Goal: Task Accomplishment & Management: Complete application form

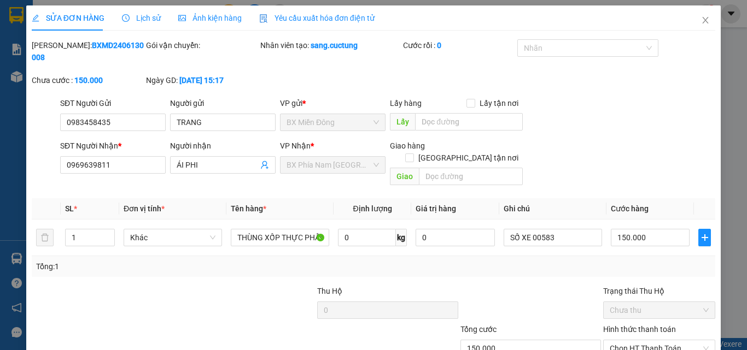
scroll to position [2, 0]
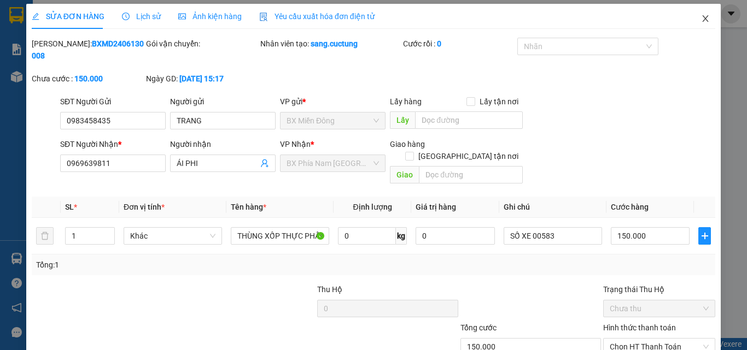
click at [702, 19] on icon "close" at bounding box center [705, 18] width 6 height 7
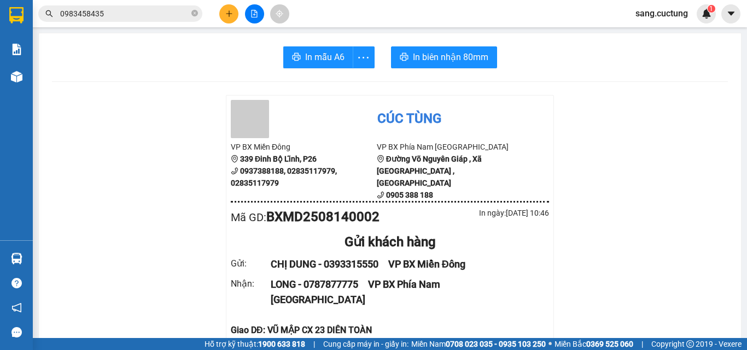
click at [232, 11] on icon "plus" at bounding box center [229, 14] width 8 height 8
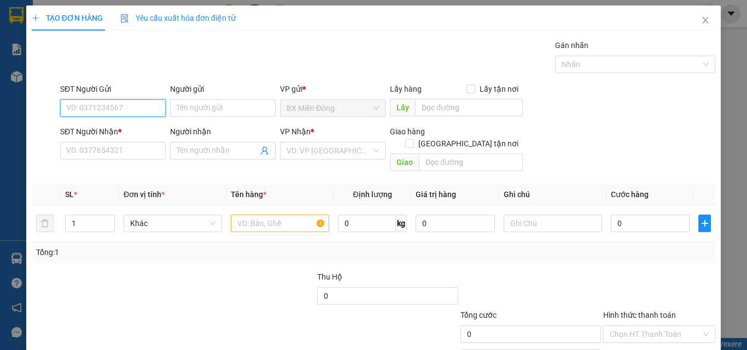
click at [115, 103] on input "SĐT Người Gửi" at bounding box center [113, 107] width 106 height 17
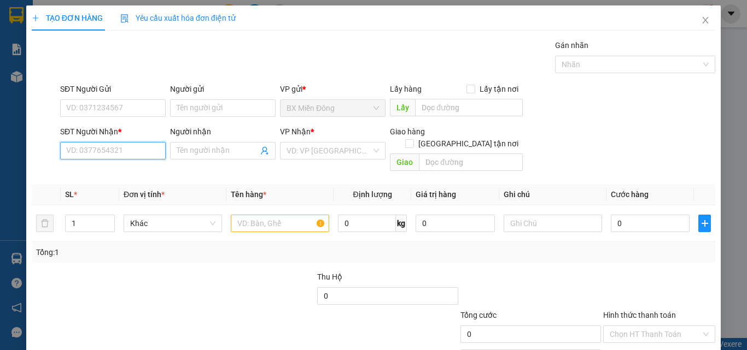
click at [75, 153] on input "SĐT Người Nhận *" at bounding box center [113, 150] width 106 height 17
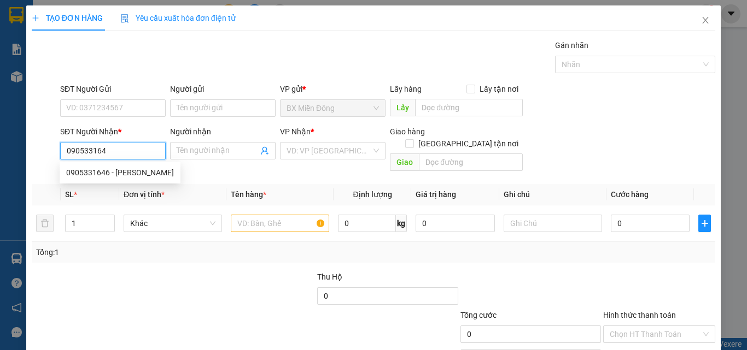
type input "0905331646"
click at [101, 173] on div "0905331646 - [PERSON_NAME]" at bounding box center [120, 173] width 108 height 12
type input "[PERSON_NAME]"
checkbox input "true"
type input "198 [PERSON_NAME] , [PERSON_NAME] , [GEOGRAPHIC_DATA]"
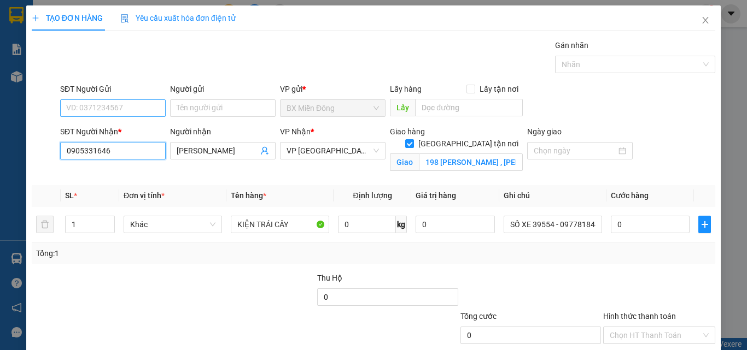
type input "0905331646"
click at [112, 105] on input "SĐT Người Gửi" at bounding box center [113, 107] width 106 height 17
type input "0898427472"
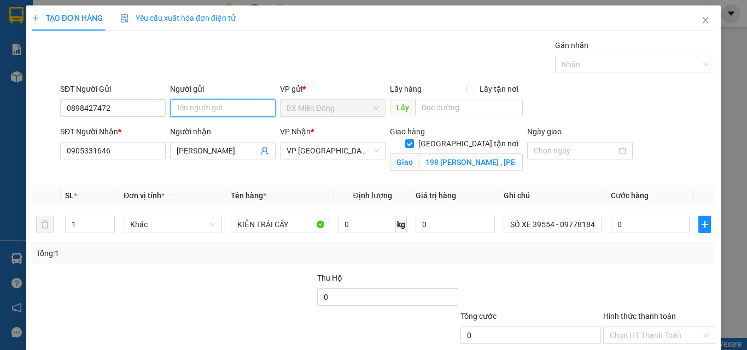
click at [206, 102] on input "Người gửi" at bounding box center [223, 107] width 106 height 17
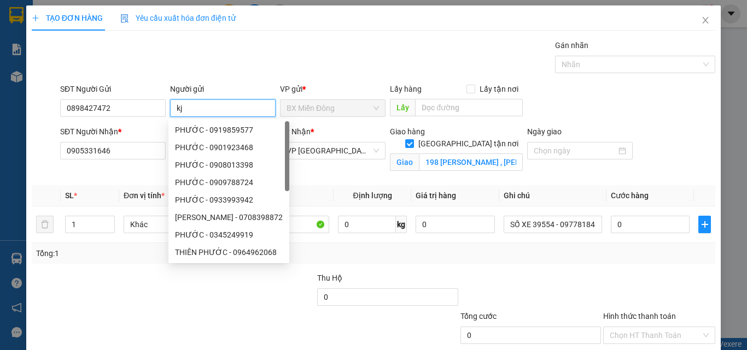
type input "k"
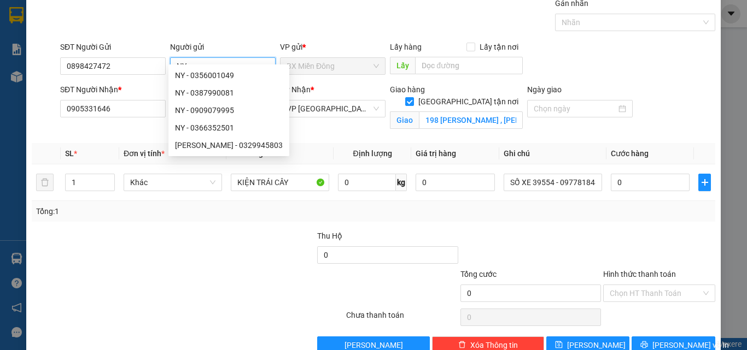
scroll to position [55, 0]
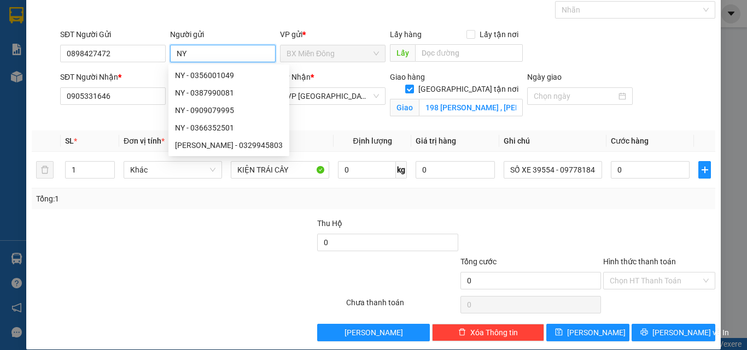
type input "NY"
click at [606, 132] on th "Cước hàng" at bounding box center [649, 141] width 87 height 21
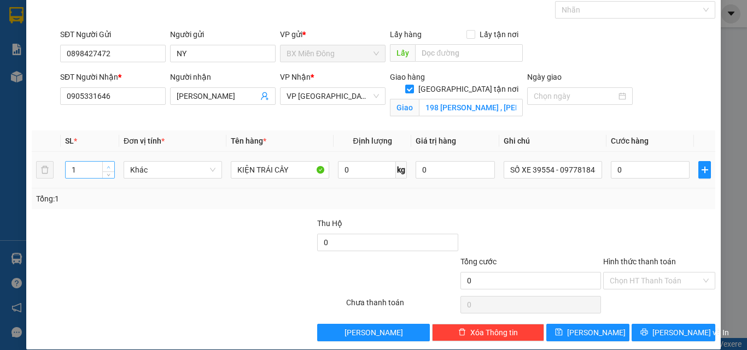
type input "2"
click at [108, 166] on icon "up" at bounding box center [109, 168] width 4 height 4
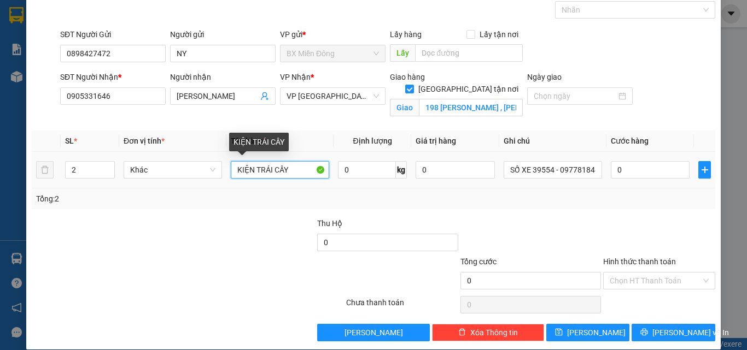
click at [256, 165] on input "KIỆN TRÁI CÂY" at bounding box center [280, 169] width 98 height 17
type input "THÙNG GIẤY"
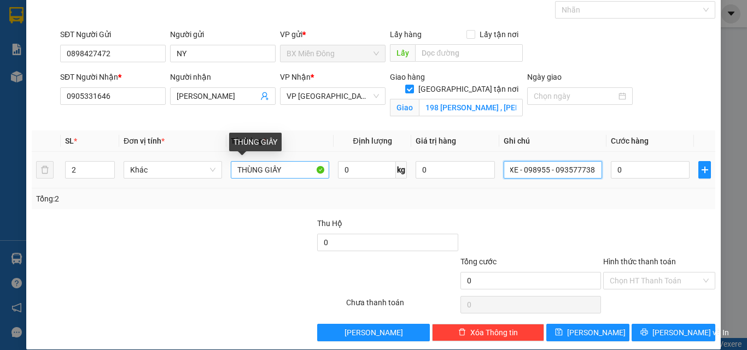
scroll to position [0, 16]
type input "SỐ XE - 098955 - 0935777388"
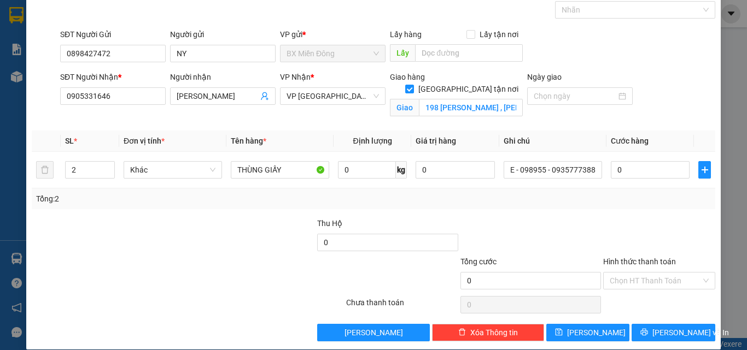
click at [584, 231] on div at bounding box center [530, 237] width 143 height 38
click at [640, 287] on input "Hình thức thanh toán" at bounding box center [654, 281] width 91 height 16
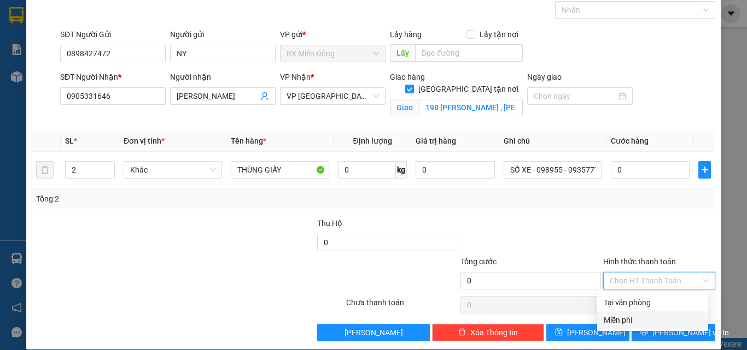
click at [640, 315] on div "Miễn phí" at bounding box center [652, 320] width 98 height 12
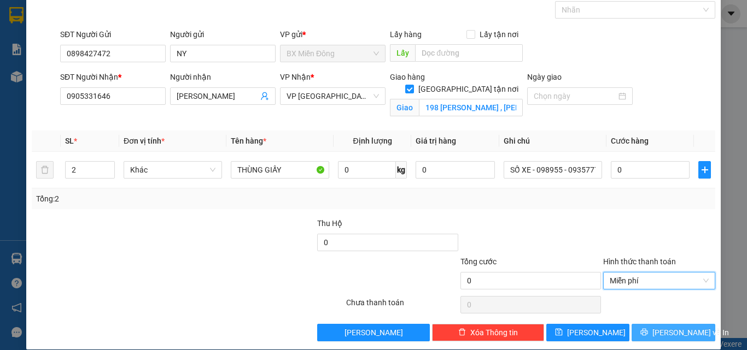
click at [643, 330] on button "[PERSON_NAME] và In" at bounding box center [673, 332] width 84 height 17
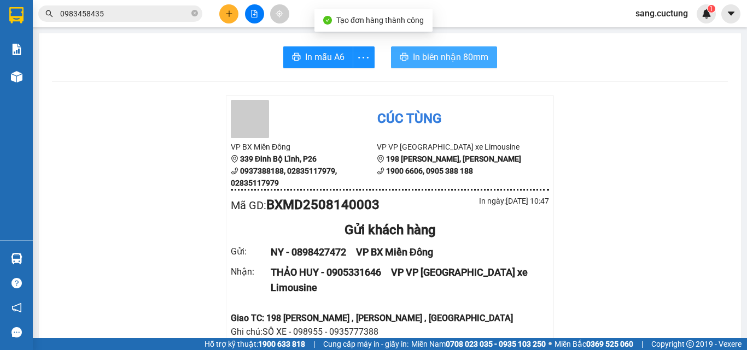
click at [439, 51] on span "In biên nhận 80mm" at bounding box center [450, 57] width 75 height 14
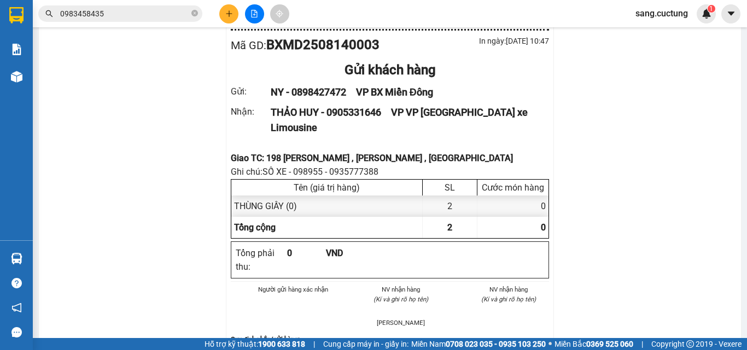
scroll to position [164, 0]
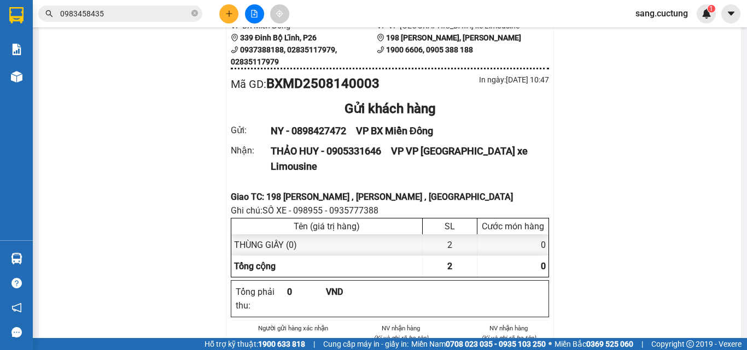
scroll to position [124, 0]
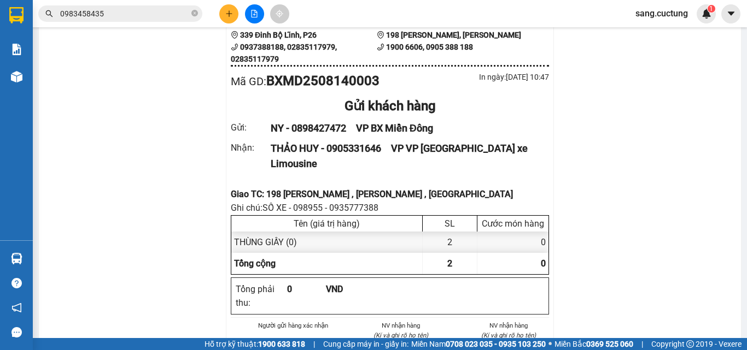
drag, startPoint x: 189, startPoint y: 113, endPoint x: 139, endPoint y: 0, distance: 123.1
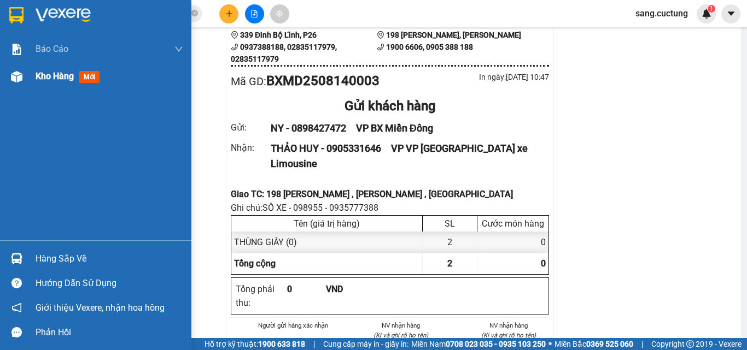
click at [58, 80] on span "Kho hàng" at bounding box center [55, 76] width 38 height 10
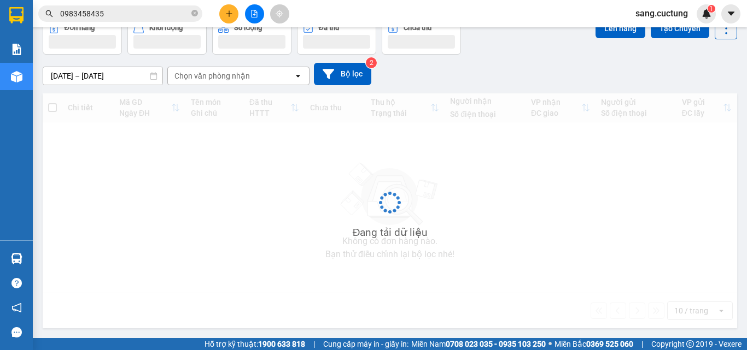
scroll to position [59, 0]
click at [693, 68] on div "[DATE] – [DATE] Press the down arrow key to interact with the calendar and sele…" at bounding box center [390, 74] width 694 height 22
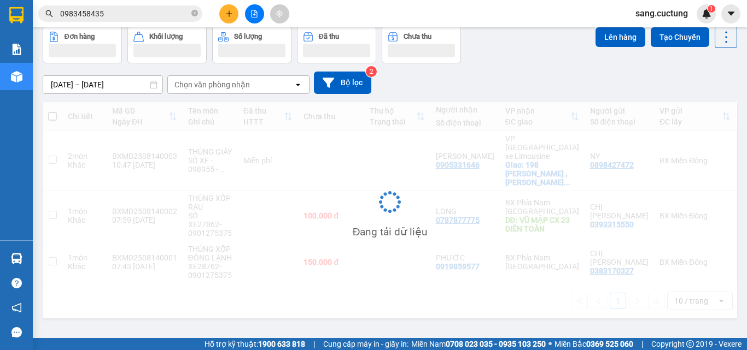
scroll to position [50, 0]
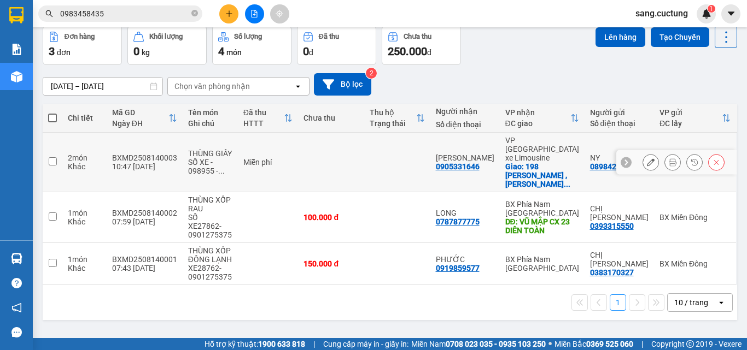
click at [647, 159] on icon at bounding box center [651, 163] width 8 height 8
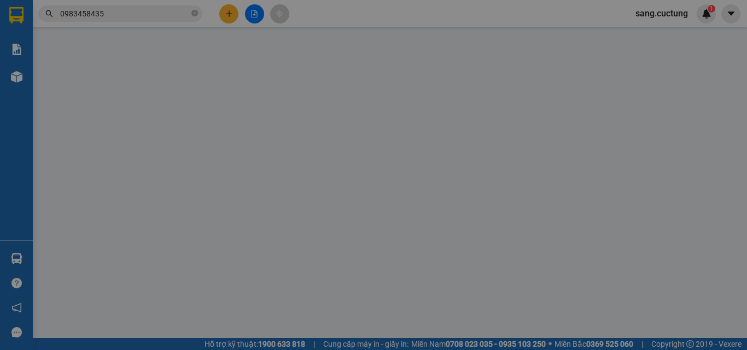
type input "0898427472"
type input "0905331646"
checkbox input "true"
type input "198 [PERSON_NAME] , [PERSON_NAME] , [GEOGRAPHIC_DATA]"
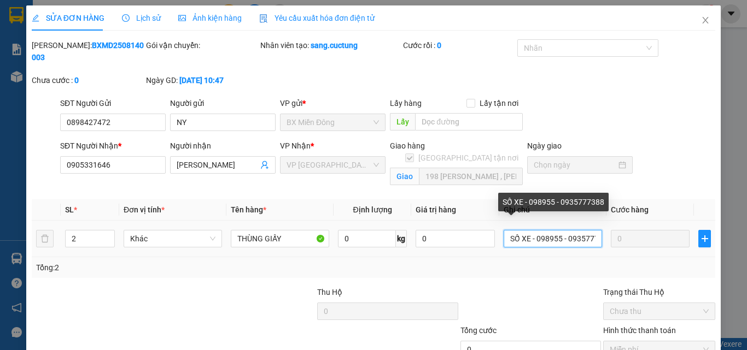
click at [536, 230] on input "SỐ XE - 098955 - 0935777388" at bounding box center [552, 238] width 98 height 17
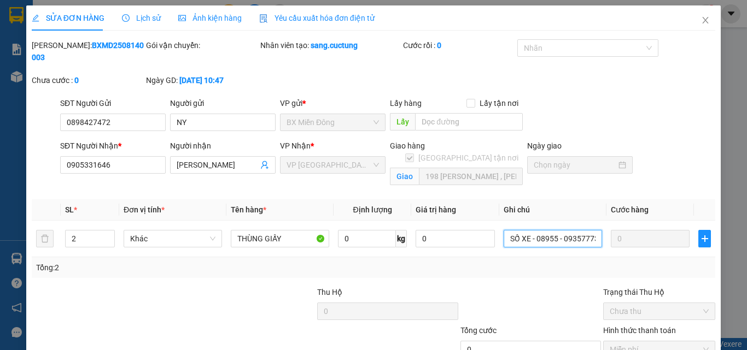
scroll to position [69, 0]
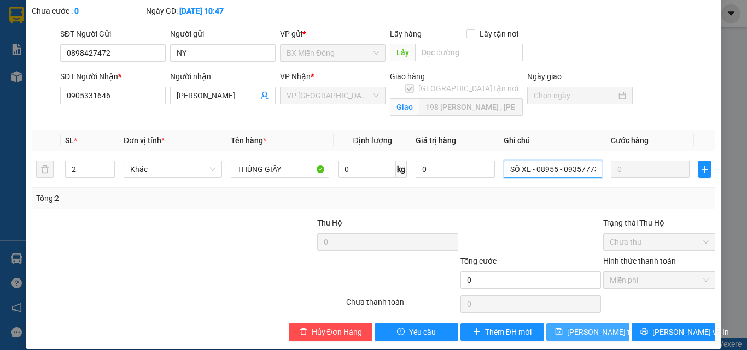
type input "SỐ XE - 08955 - 0935777388"
click at [595, 326] on span "[PERSON_NAME] thay đổi" at bounding box center [610, 332] width 87 height 12
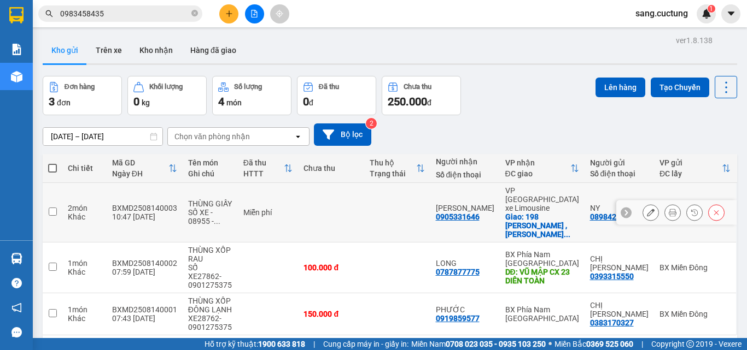
click at [665, 207] on button at bounding box center [672, 212] width 15 height 19
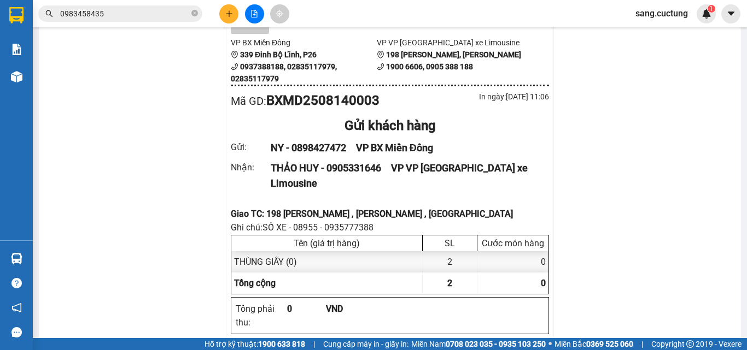
scroll to position [109, 0]
